Goal: Check status: Check status

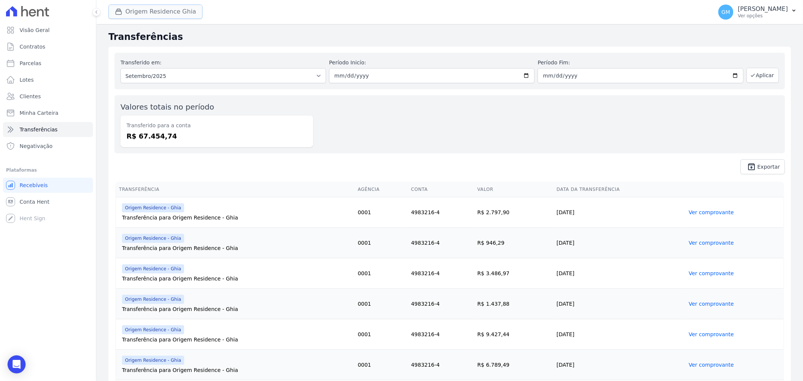
click at [128, 11] on button "Origem Residence Ghia" at bounding box center [155, 12] width 94 height 14
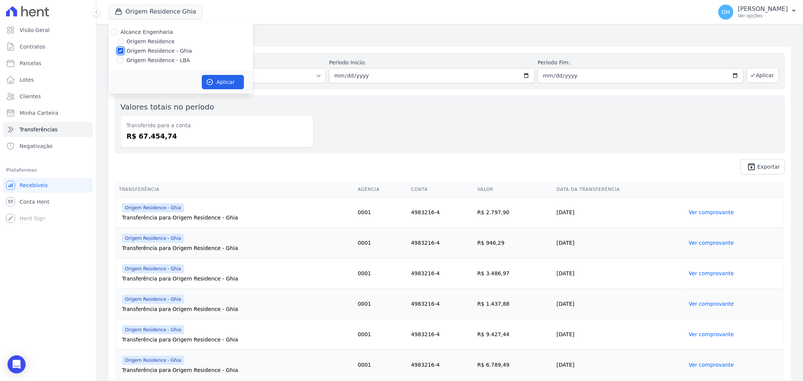
click at [121, 51] on input "Origem Residence - Ghia" at bounding box center [120, 51] width 6 height 6
checkbox input "false"
click at [124, 41] on div "Origem Residence" at bounding box center [180, 42] width 145 height 8
click at [121, 43] on input "Origem Residence" at bounding box center [120, 41] width 6 height 6
checkbox input "true"
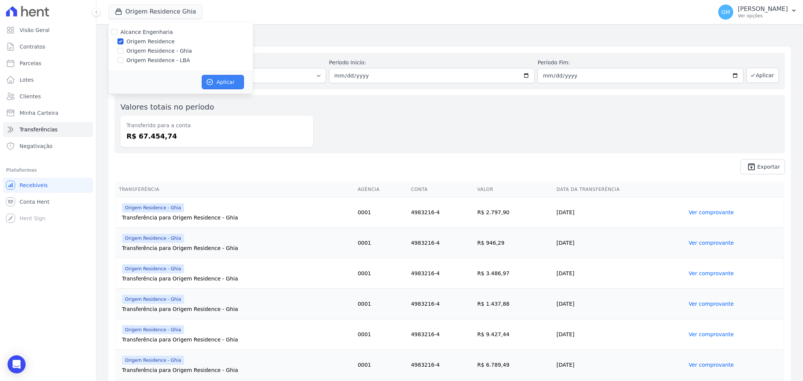
click at [208, 81] on icon "button" at bounding box center [210, 82] width 8 height 8
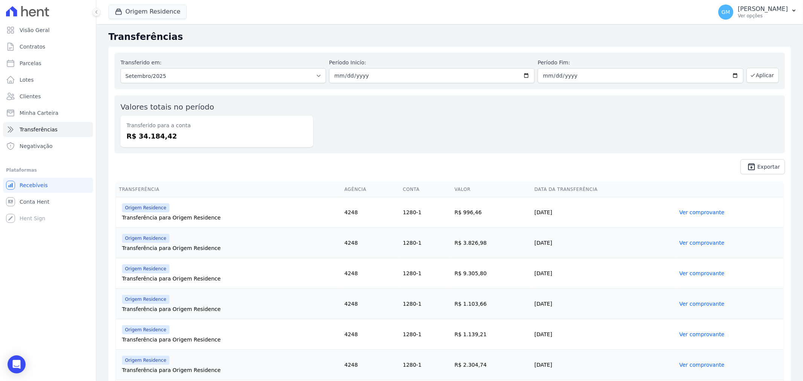
drag, startPoint x: 164, startPoint y: 140, endPoint x: 138, endPoint y: 140, distance: 26.4
click at [138, 140] on dd "R$ 34.184,42" at bounding box center [217, 136] width 181 height 10
